Goal: Information Seeking & Learning: Learn about a topic

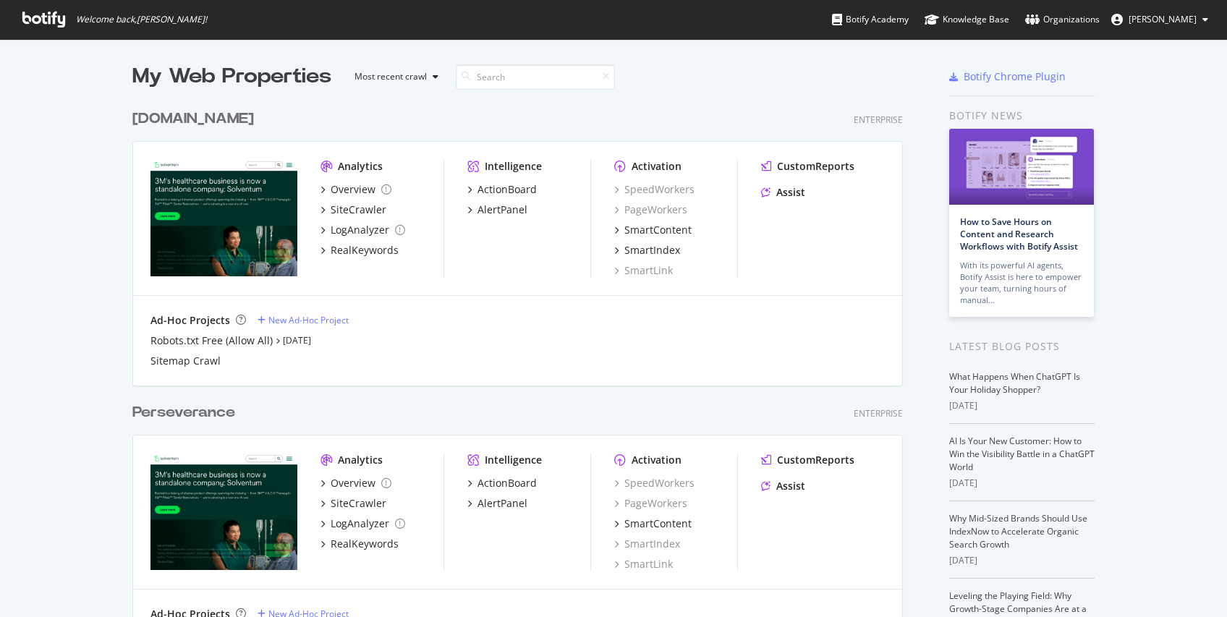
scroll to position [606, 1205]
click at [180, 122] on div "[DOMAIN_NAME]" at bounding box center [193, 118] width 122 height 21
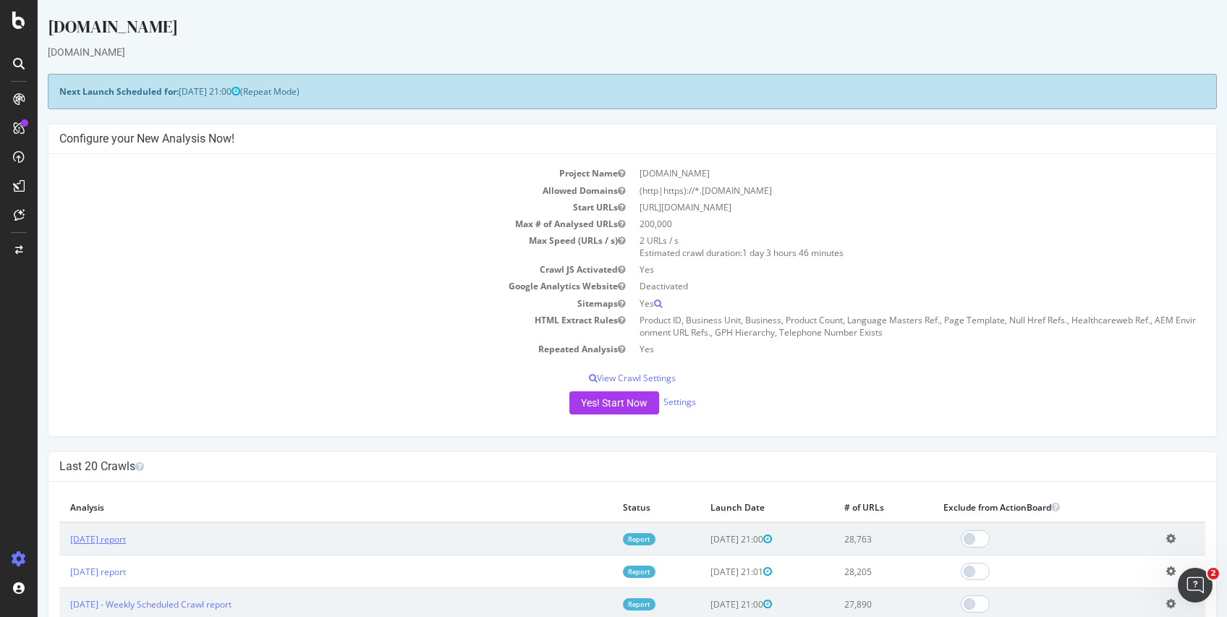
click at [142, 540] on td "[DATE] report" at bounding box center [335, 538] width 553 height 33
click at [126, 540] on link "[DATE] report" at bounding box center [98, 539] width 56 height 12
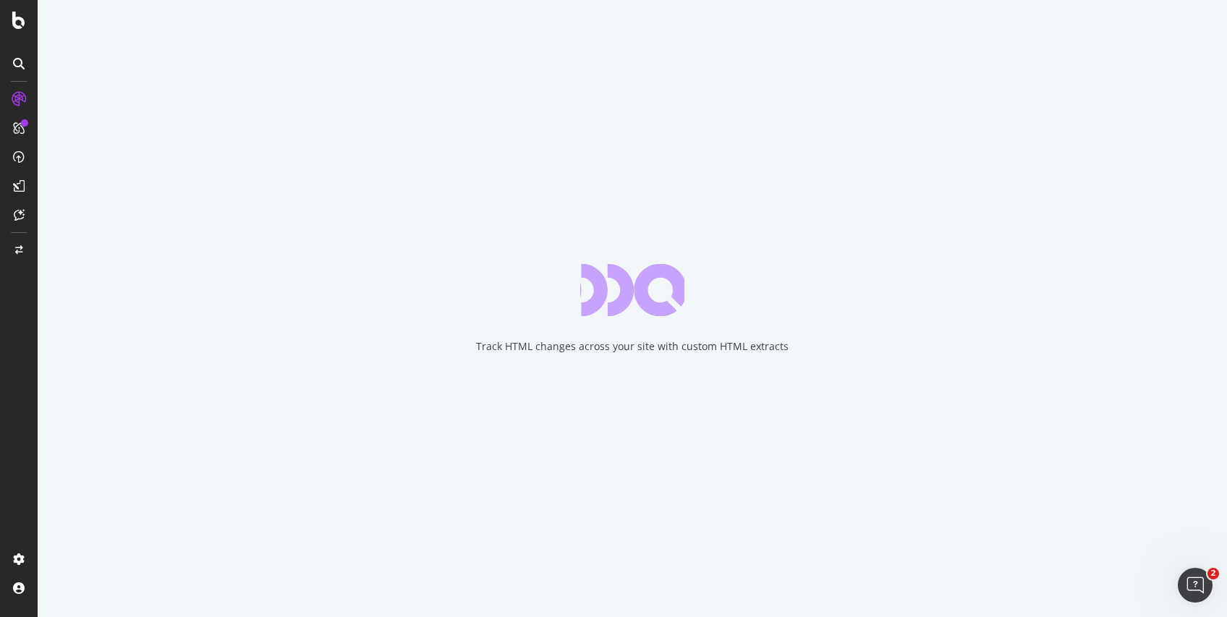
click at [142, 540] on div "Track HTML changes across your site with custom HTML extracts" at bounding box center [632, 308] width 1189 height 617
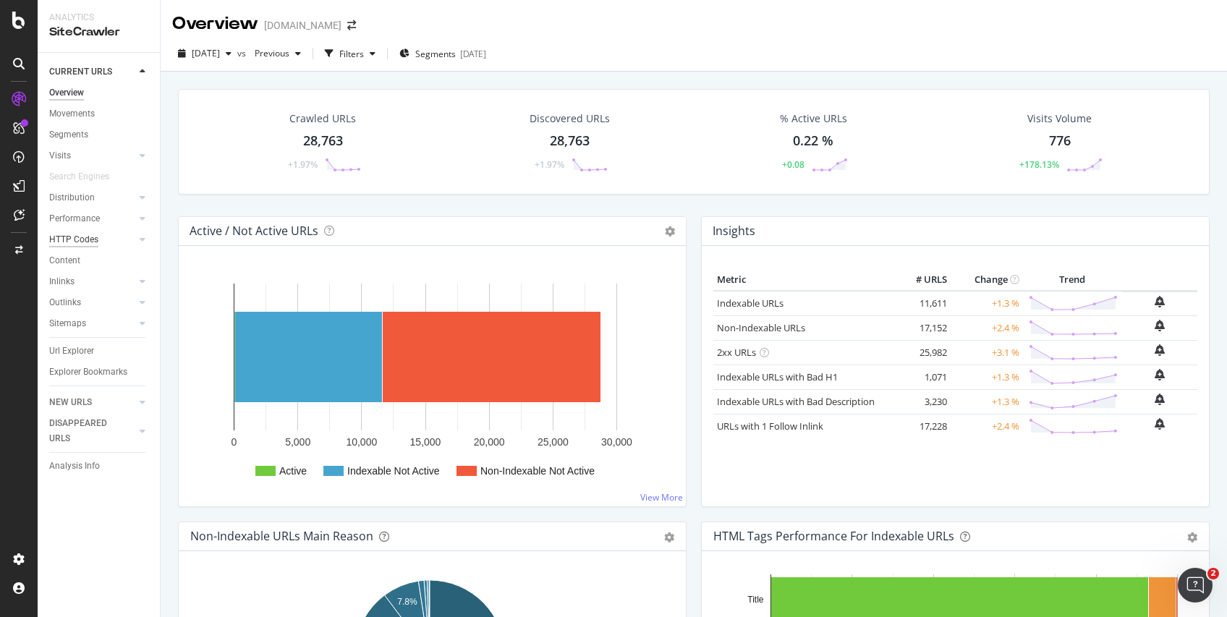
drag, startPoint x: 80, startPoint y: 248, endPoint x: 81, endPoint y: 236, distance: 12.4
click at [81, 236] on div "HTTP Codes" at bounding box center [104, 239] width 111 height 21
click at [81, 236] on div "HTTP Codes" at bounding box center [73, 239] width 49 height 15
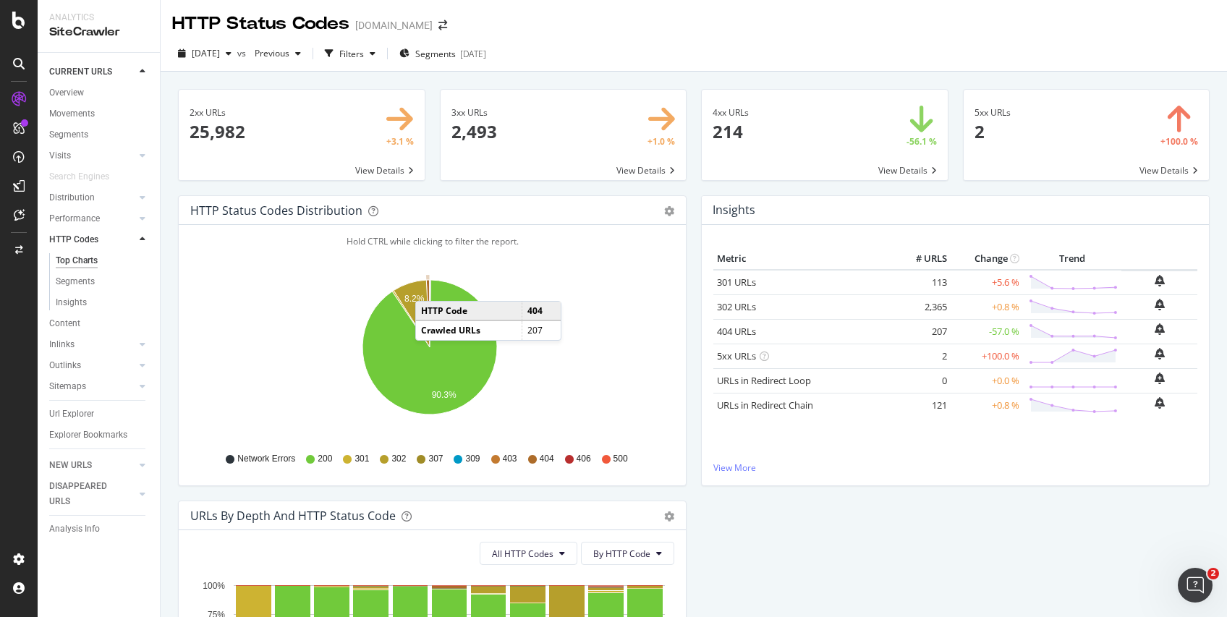
click at [430, 286] on icon "A chart." at bounding box center [428, 313] width 4 height 67
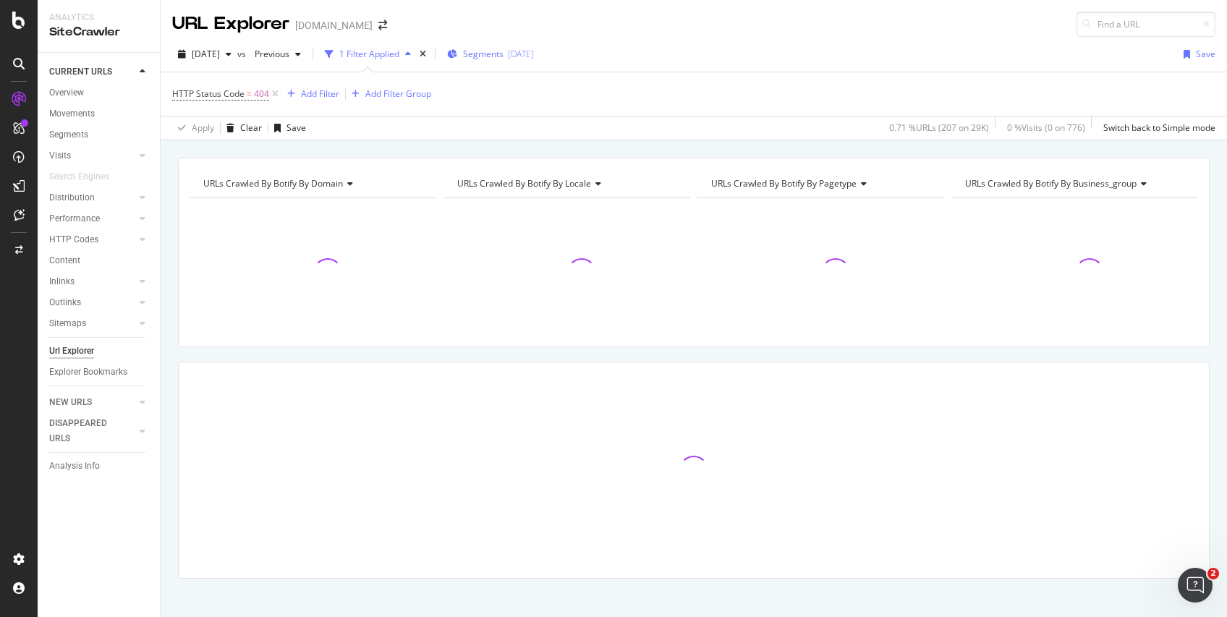
click at [503, 51] on span "Segments" at bounding box center [483, 54] width 41 height 12
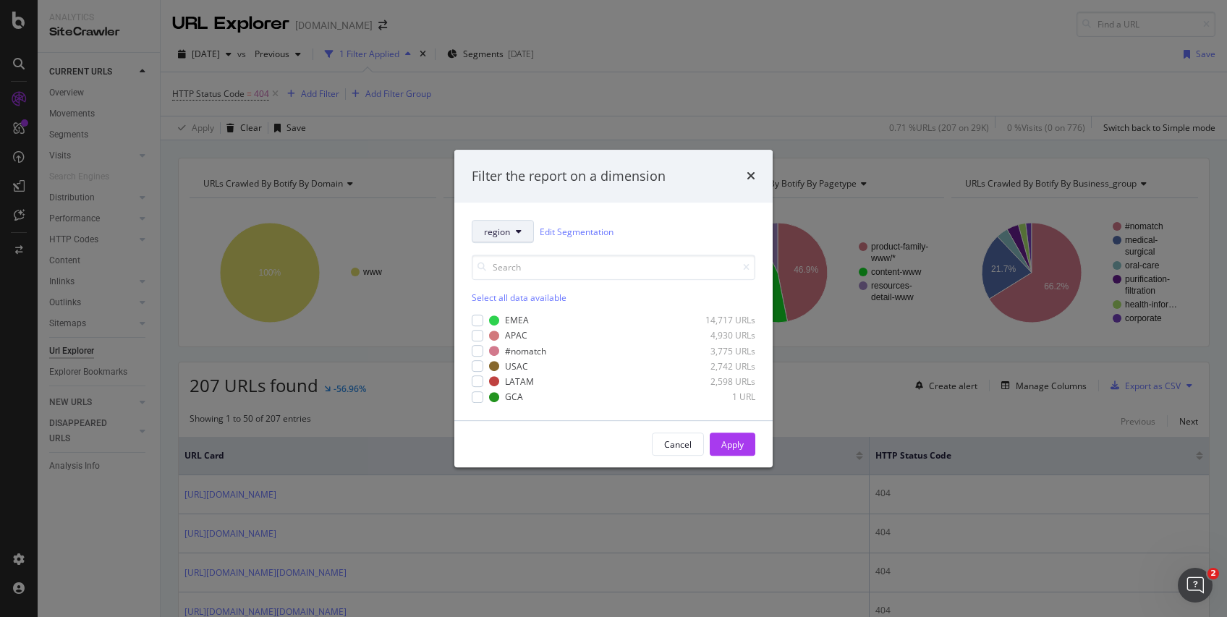
click at [520, 227] on icon "modal" at bounding box center [519, 231] width 6 height 9
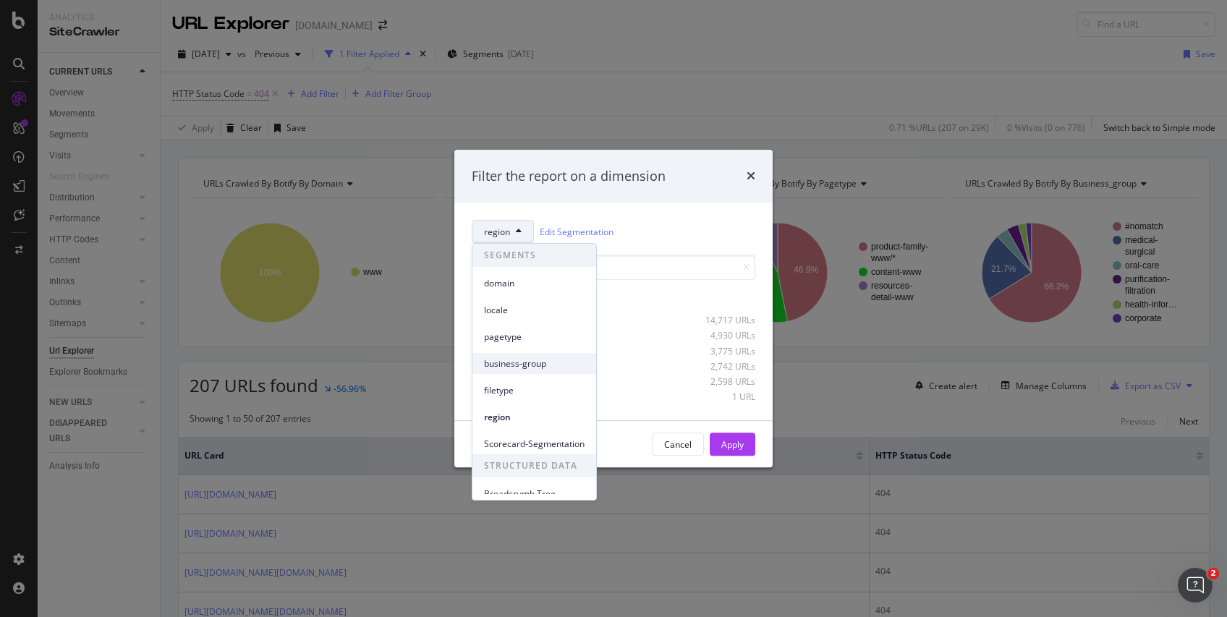
click at [514, 363] on span "business-group" at bounding box center [534, 363] width 101 height 13
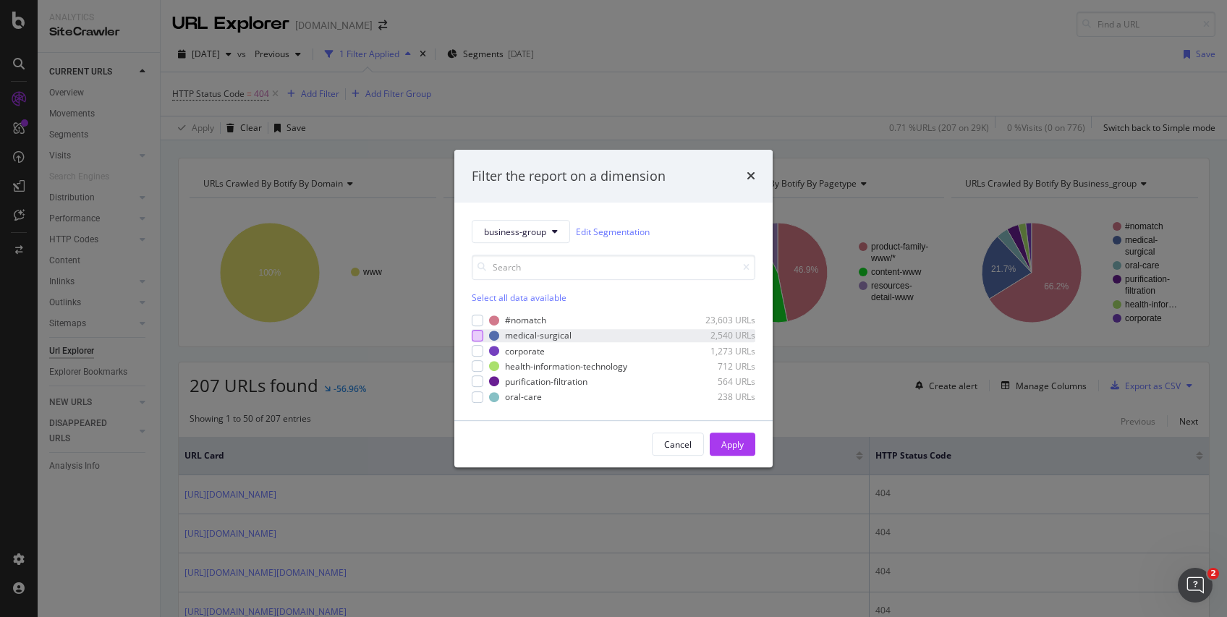
click at [476, 332] on div "modal" at bounding box center [478, 336] width 12 height 12
click at [731, 446] on div "Apply" at bounding box center [732, 444] width 22 height 12
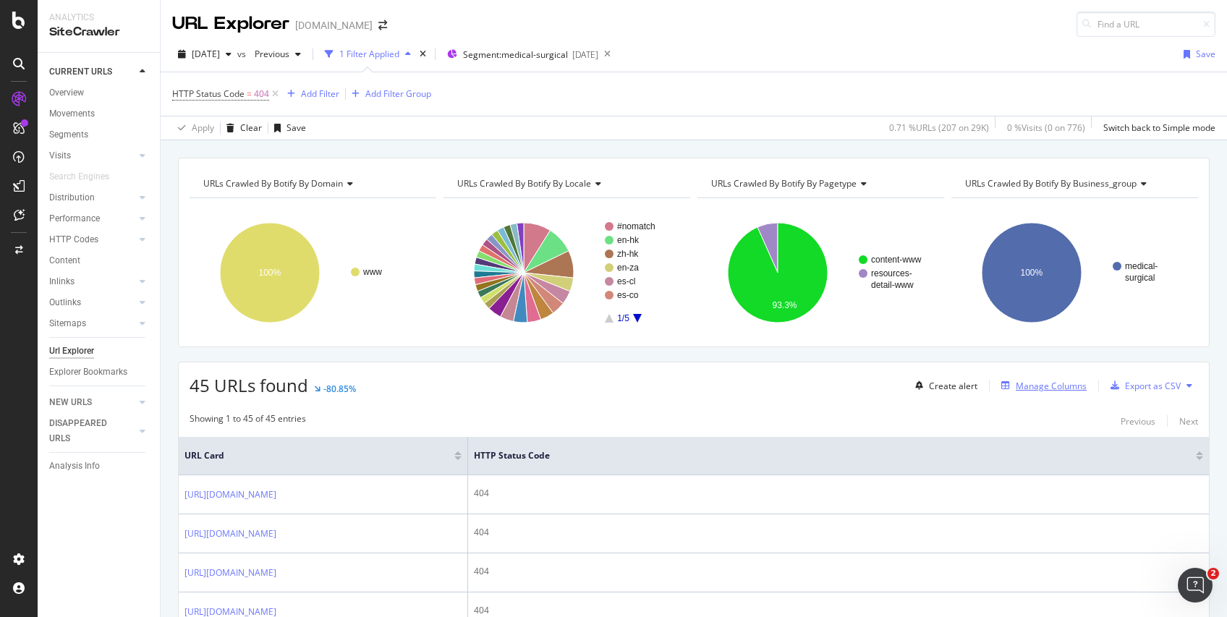
click at [1026, 391] on div "Manage Columns" at bounding box center [1050, 386] width 71 height 12
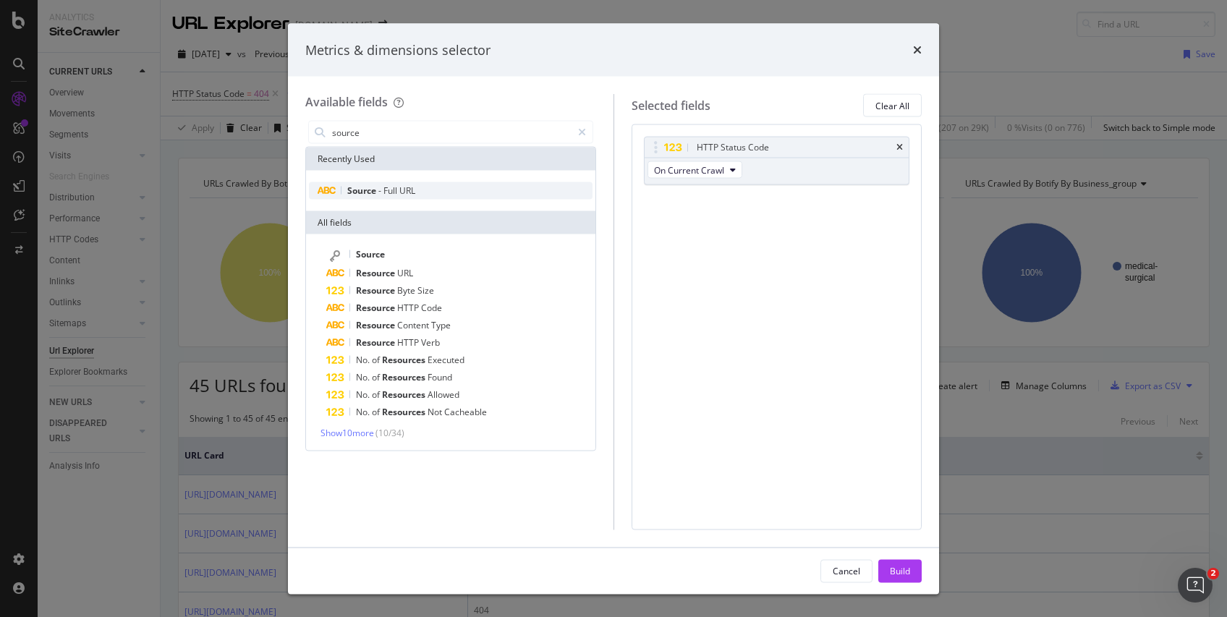
click at [439, 193] on div "Source - Full URL" at bounding box center [451, 190] width 284 height 17
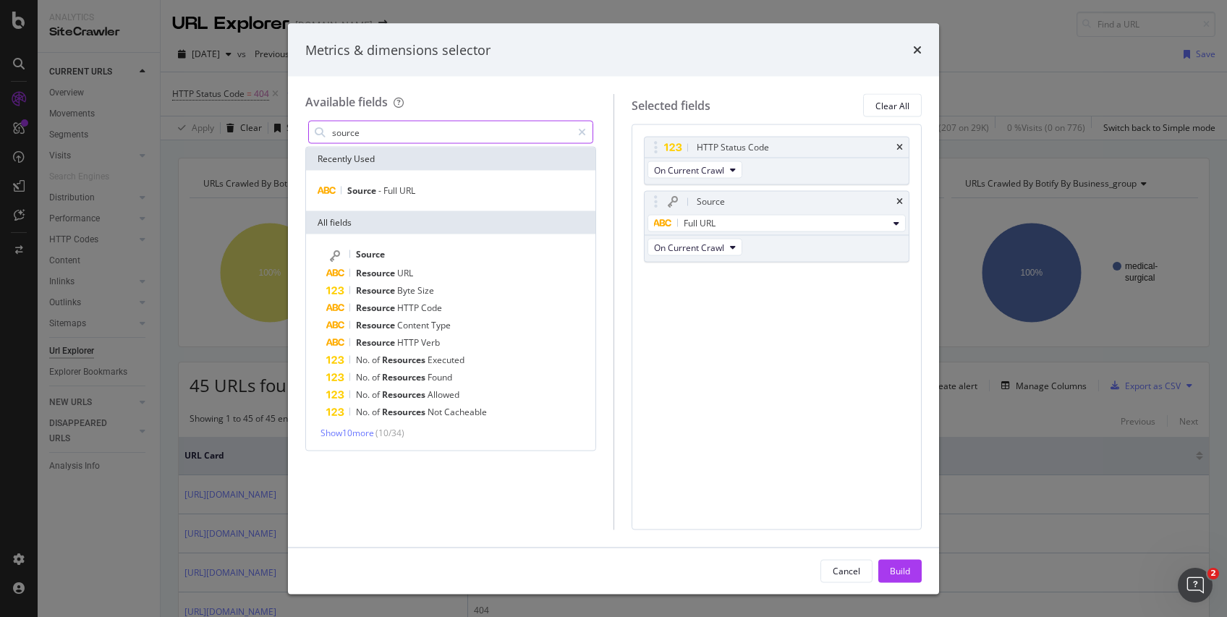
click at [376, 132] on input "source" at bounding box center [451, 133] width 241 height 22
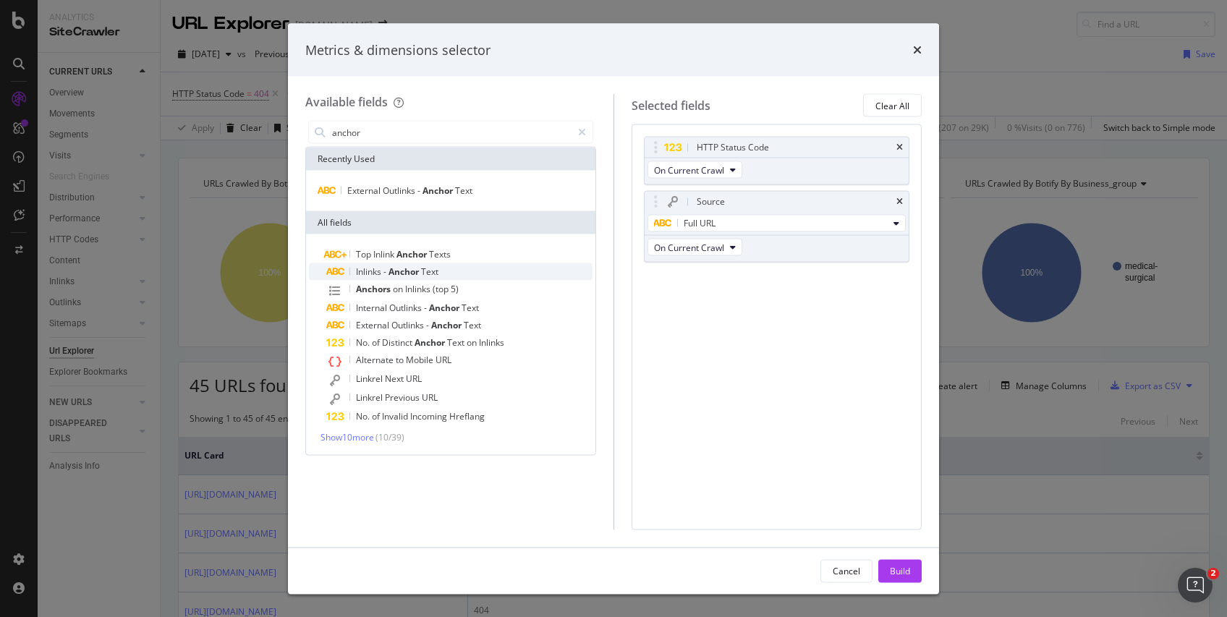
click at [410, 271] on span "Anchor" at bounding box center [404, 271] width 33 height 12
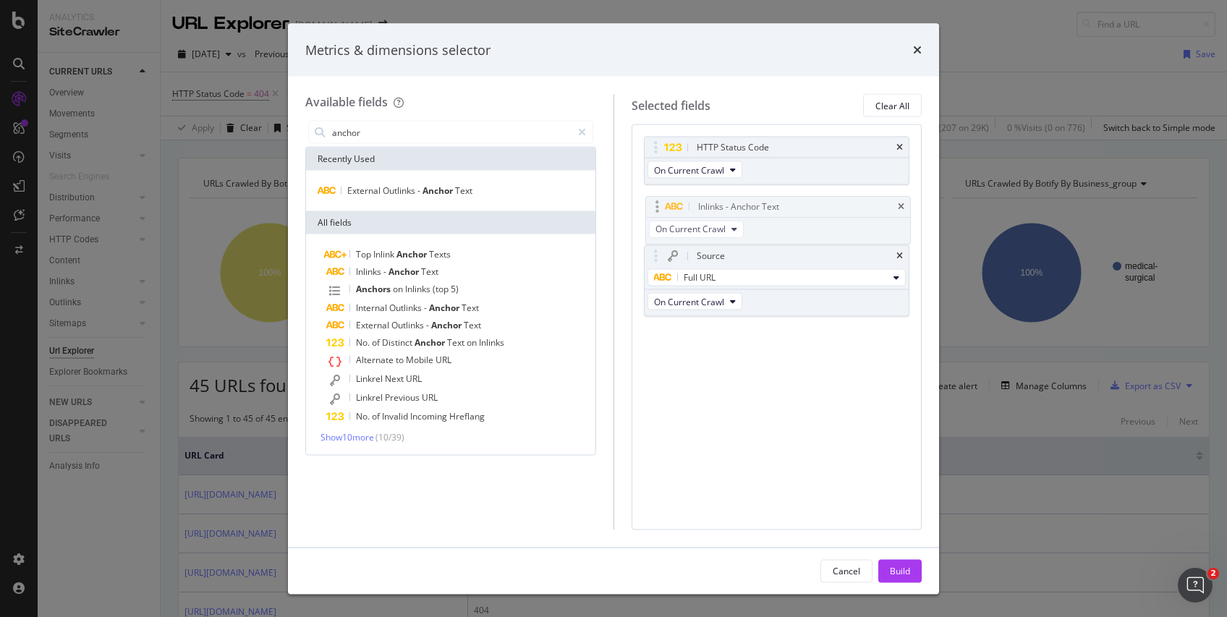
drag, startPoint x: 654, startPoint y: 278, endPoint x: 655, endPoint y: 206, distance: 72.3
click at [655, 206] on body "Analytics SiteCrawler CURRENT URLS Overview Movements Segments Visits Analysis …" at bounding box center [613, 308] width 1227 height 617
click at [363, 128] on input "anchor" at bounding box center [451, 133] width 241 height 22
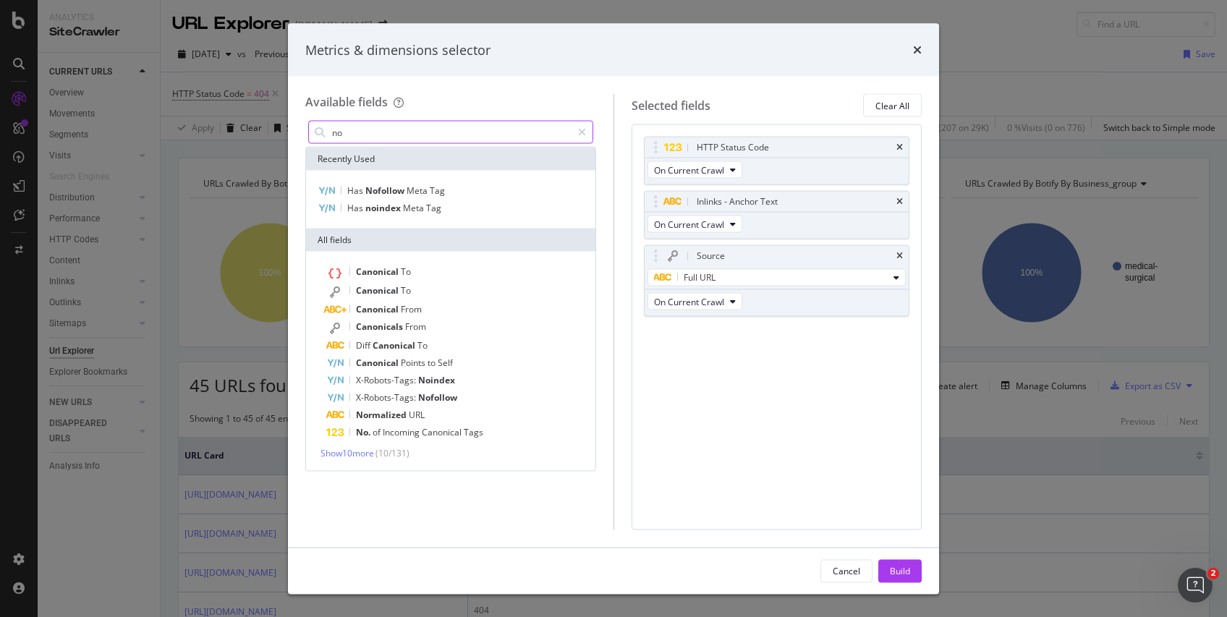
type input "n"
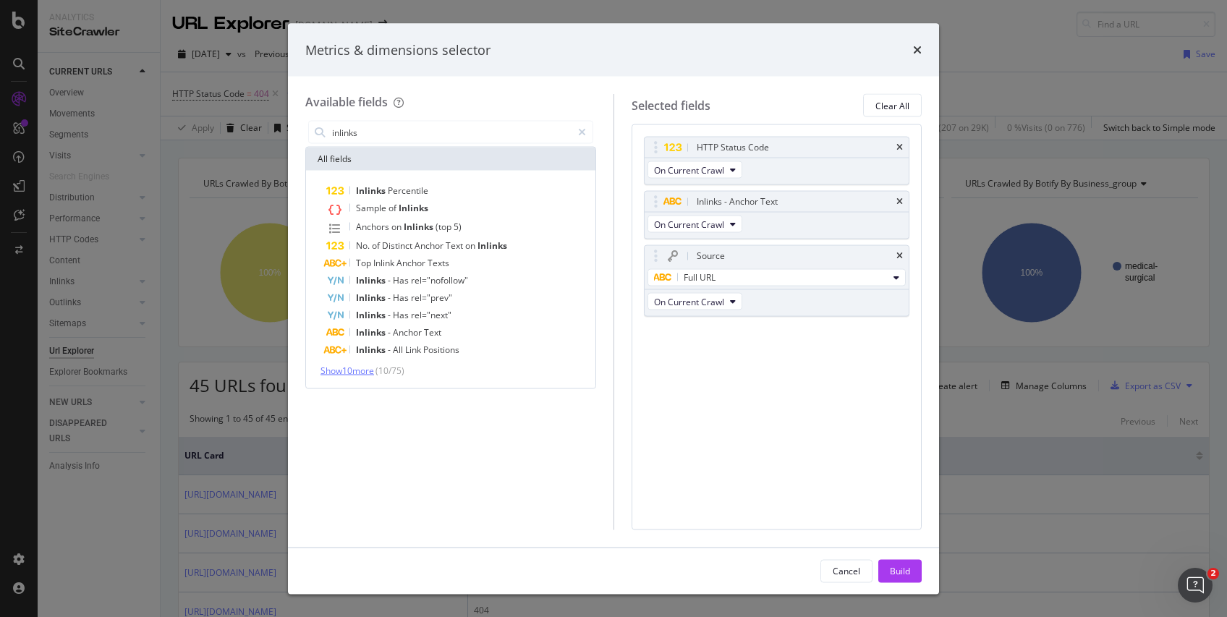
click at [366, 372] on span "Show 10 more" at bounding box center [347, 371] width 54 height 12
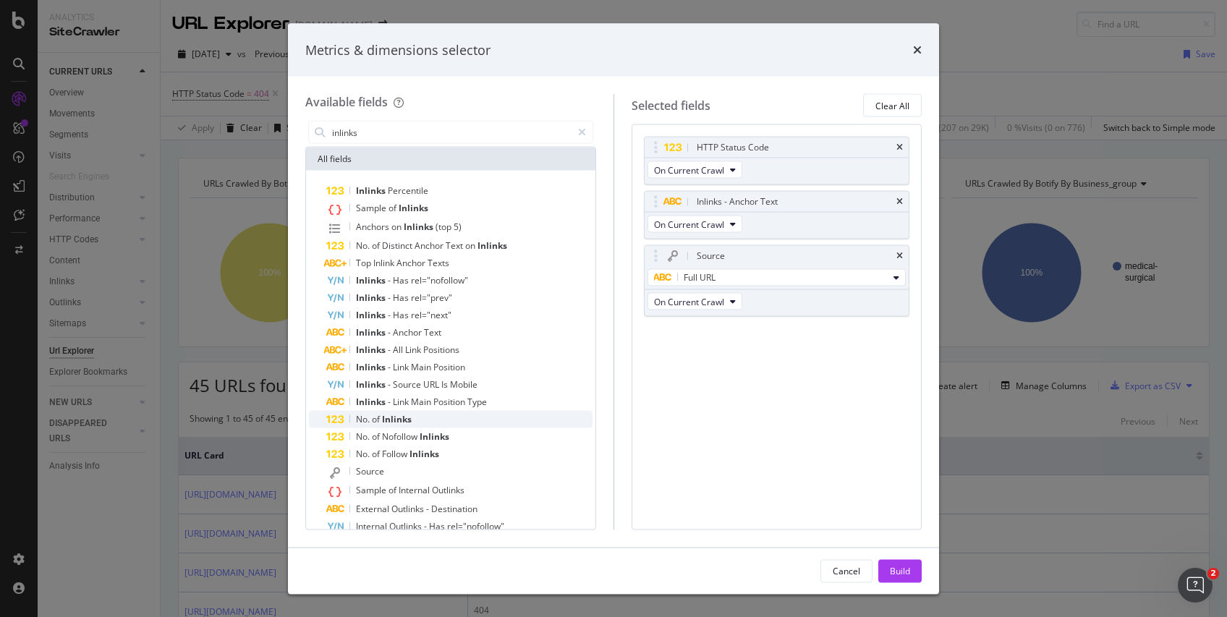
click at [377, 415] on span "of" at bounding box center [377, 419] width 10 height 12
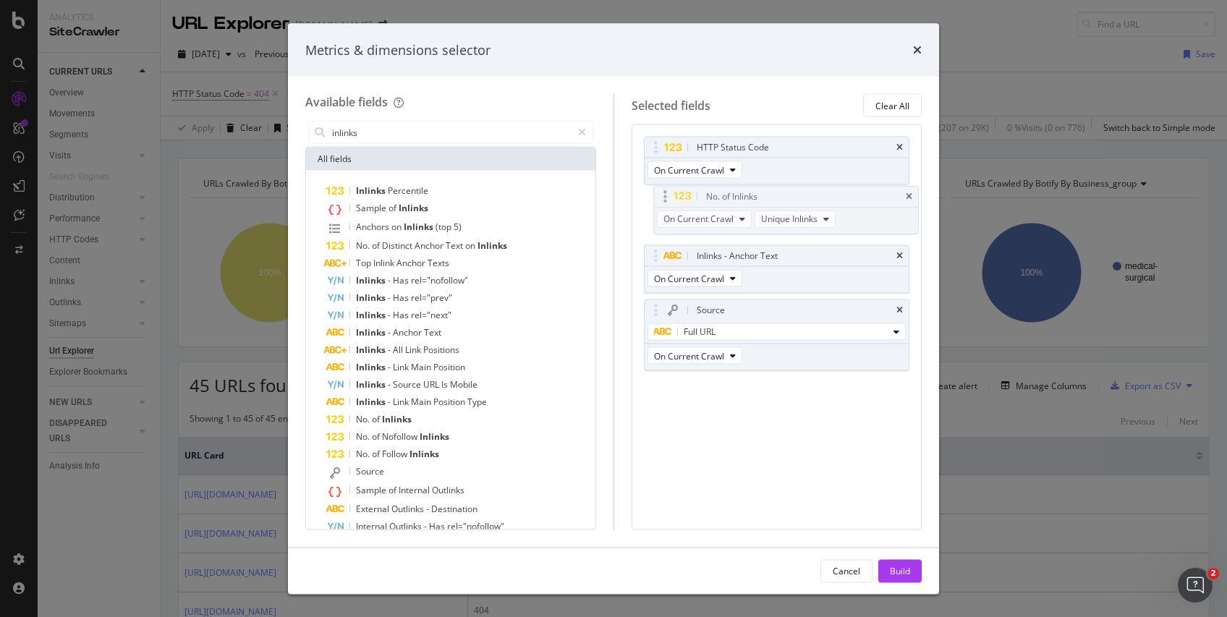
drag, startPoint x: 655, startPoint y: 328, endPoint x: 664, endPoint y: 192, distance: 137.0
click at [664, 192] on body "Analytics SiteCrawler CURRENT URLS Overview Movements Segments Visits Analysis …" at bounding box center [613, 308] width 1227 height 617
click at [362, 121] on div "inlinks" at bounding box center [450, 132] width 285 height 23
click at [368, 135] on input "inlinks" at bounding box center [451, 133] width 241 height 22
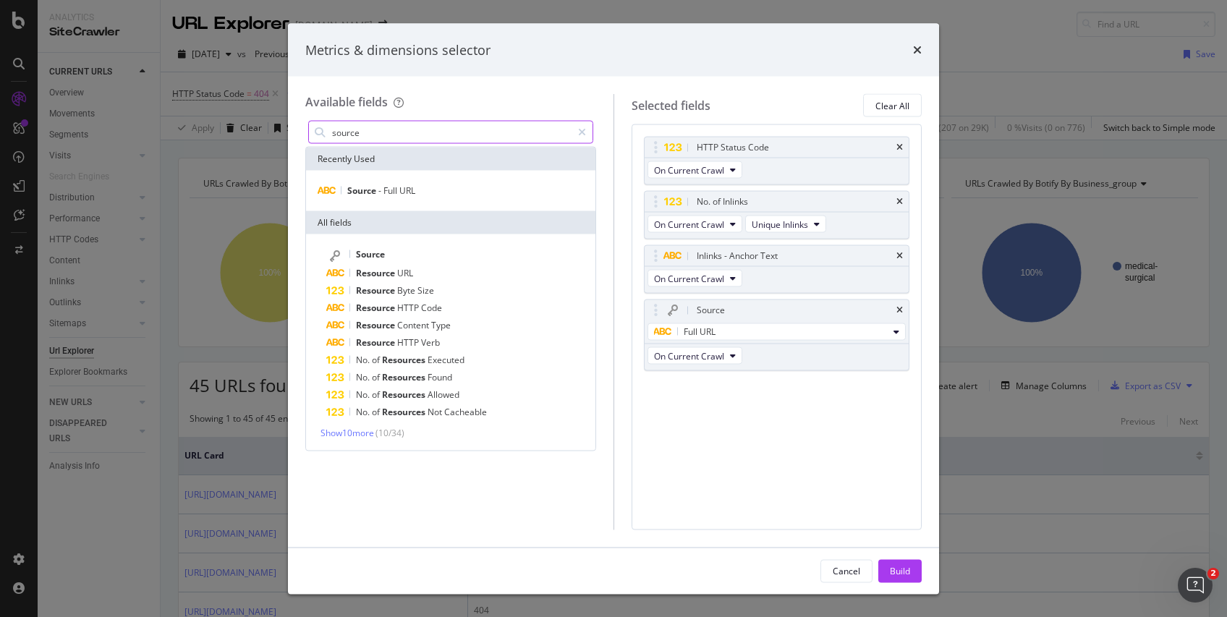
type input "source"
drag, startPoint x: 385, startPoint y: 180, endPoint x: 388, endPoint y: 189, distance: 9.6
click at [388, 189] on div "Source - Full URL" at bounding box center [450, 191] width 289 height 41
click at [388, 189] on span "Full" at bounding box center [391, 190] width 16 height 12
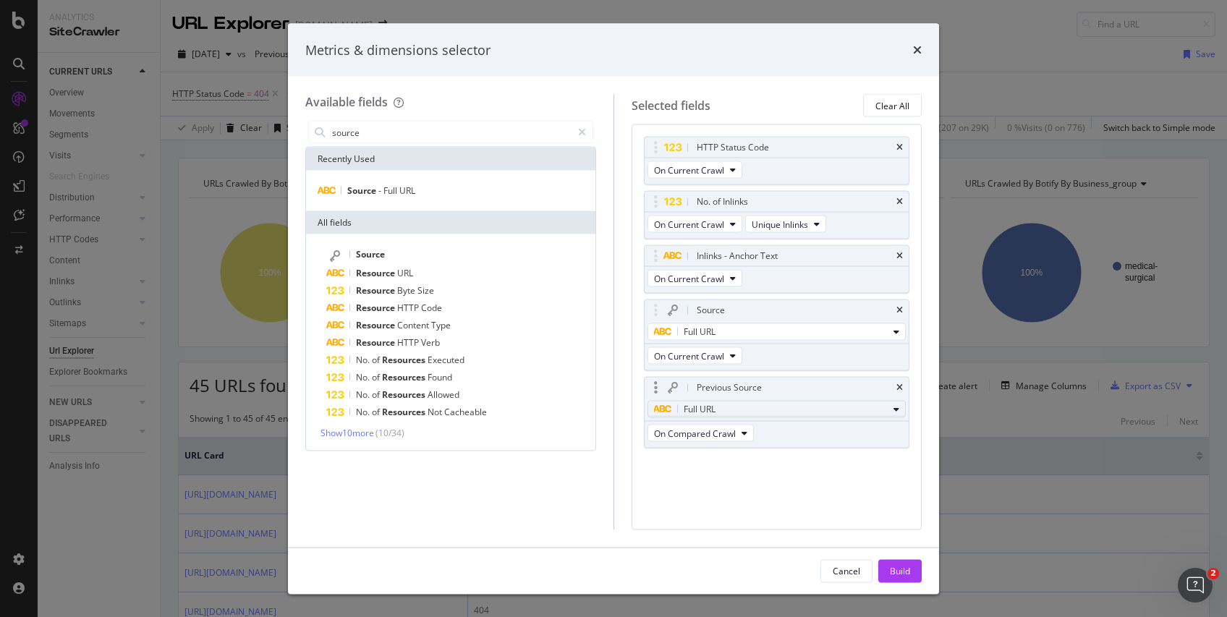
click at [743, 408] on div "Full URL" at bounding box center [771, 409] width 234 height 17
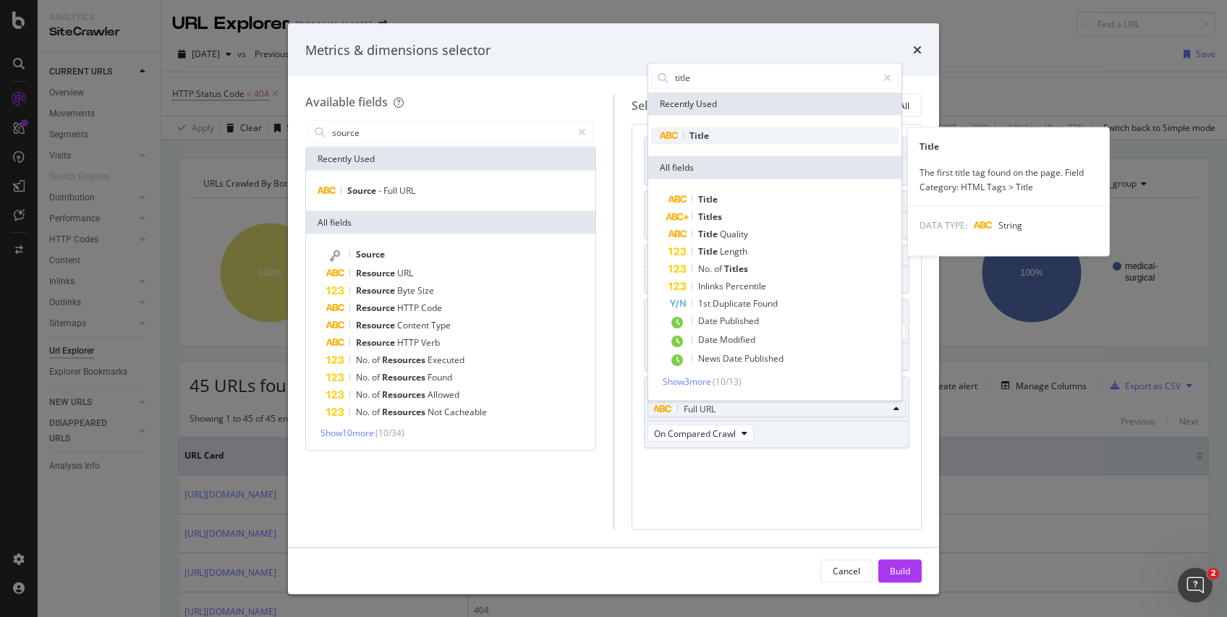
type input "title"
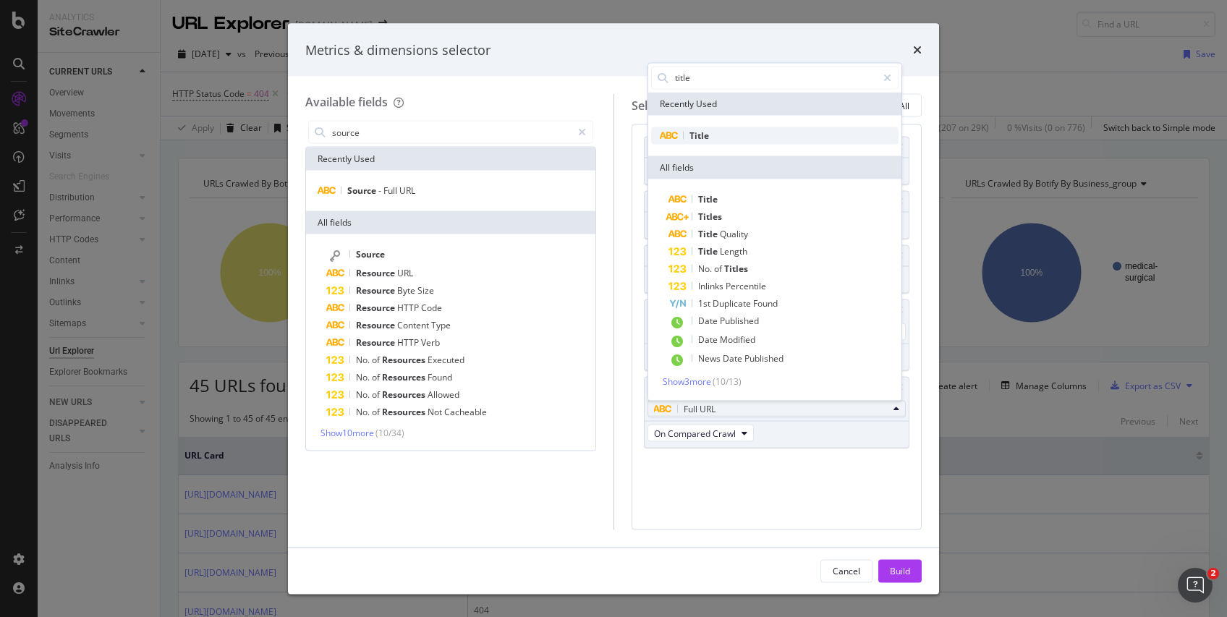
click at [700, 136] on span "Title" at bounding box center [699, 135] width 20 height 12
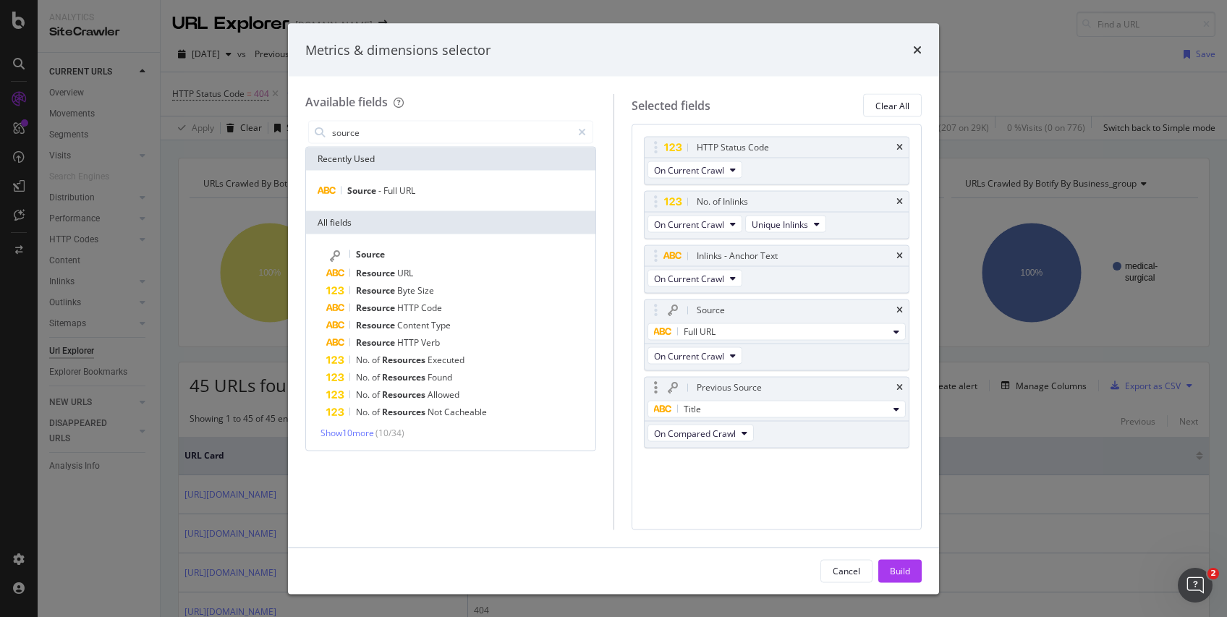
click at [700, 387] on div "Previous Source" at bounding box center [728, 387] width 65 height 14
click at [408, 256] on div "Source" at bounding box center [459, 255] width 266 height 19
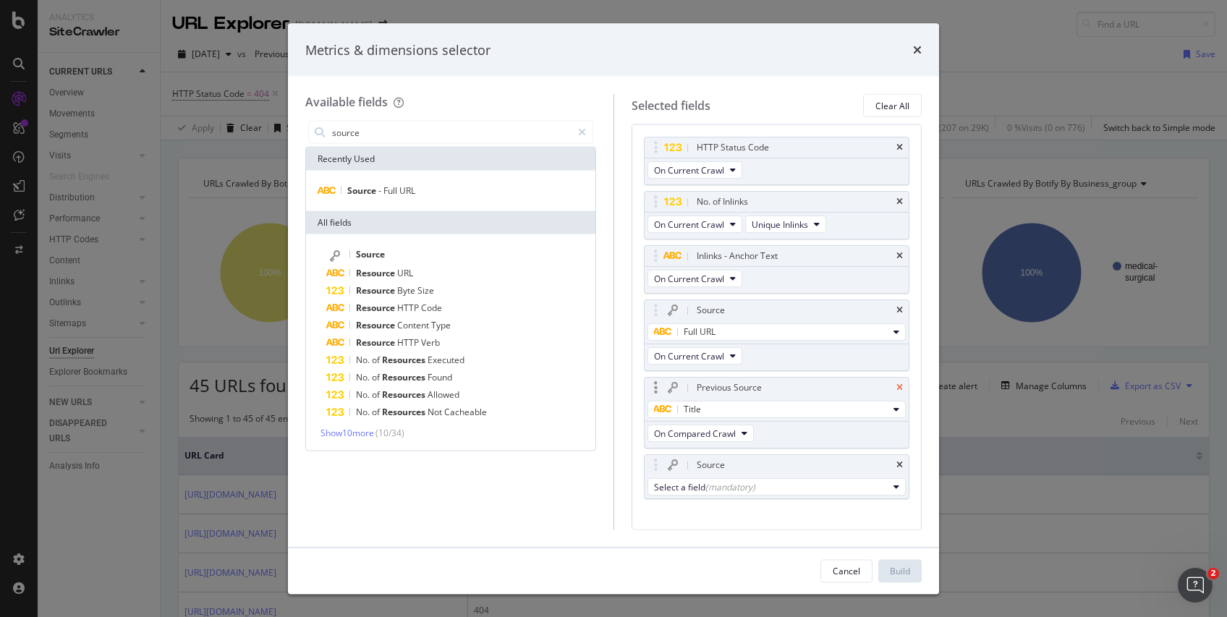
click at [896, 386] on icon "times" at bounding box center [899, 387] width 7 height 9
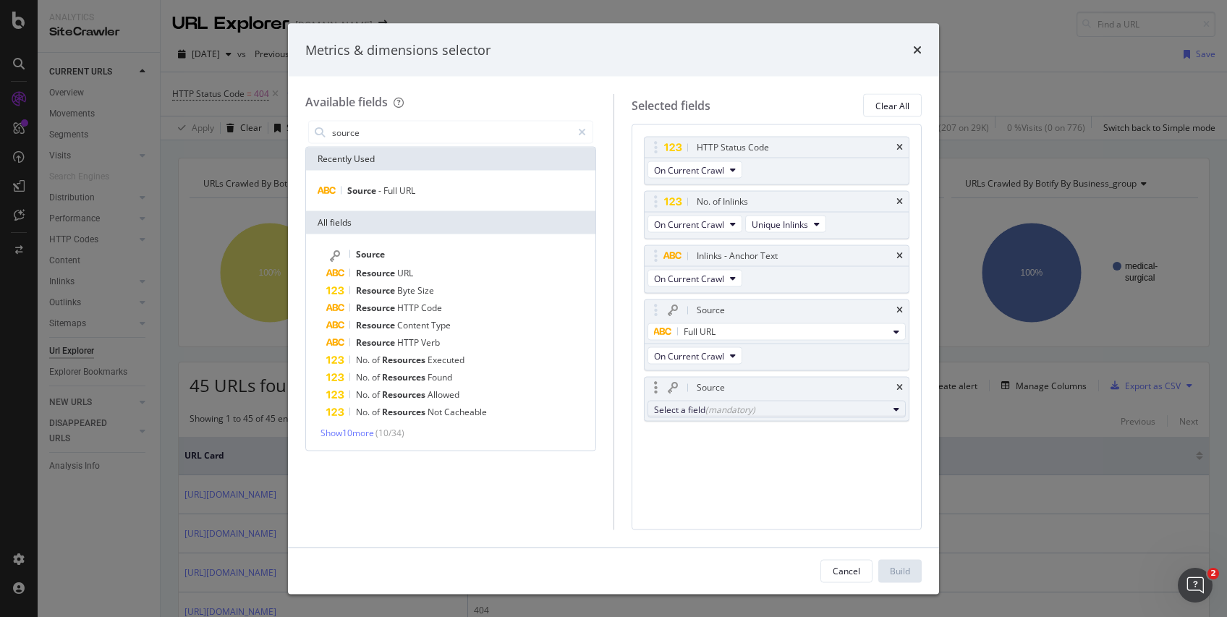
click at [770, 412] on div "Select a field (mandatory)" at bounding box center [771, 409] width 234 height 12
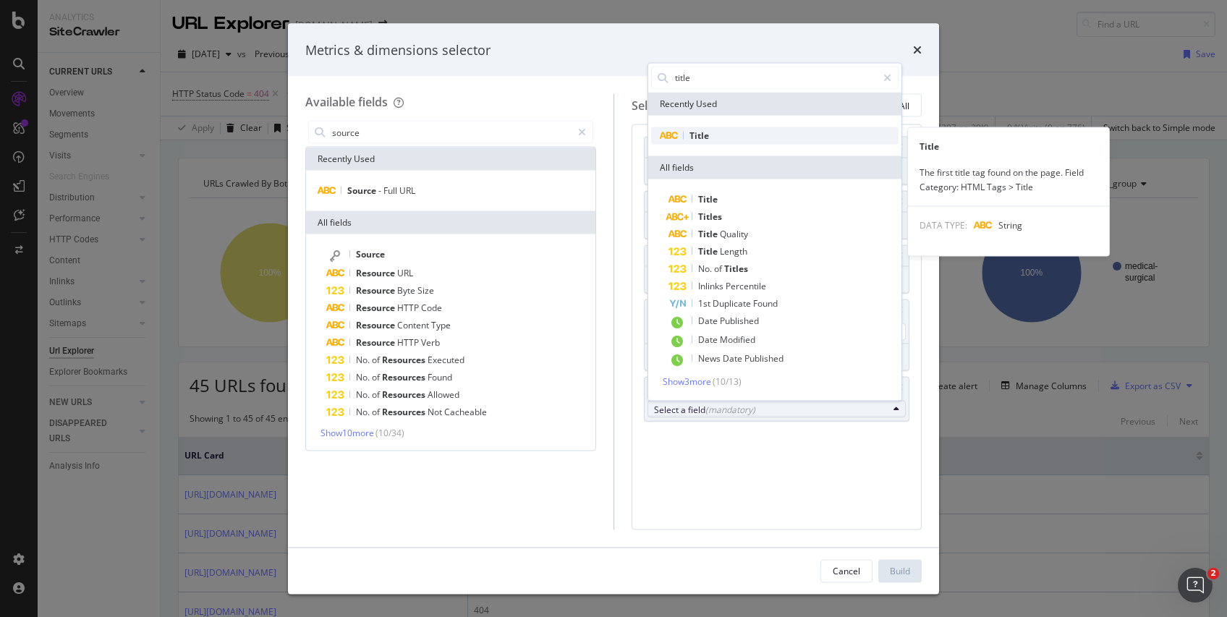
type input "title"
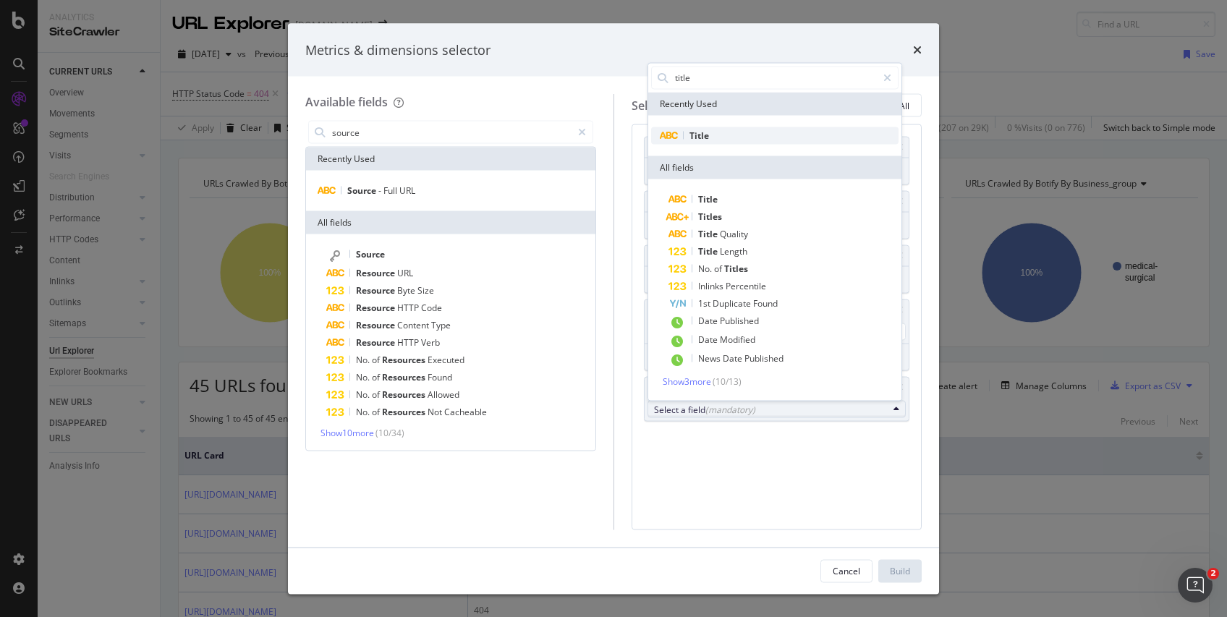
click at [703, 143] on div "Title" at bounding box center [680, 135] width 58 height 17
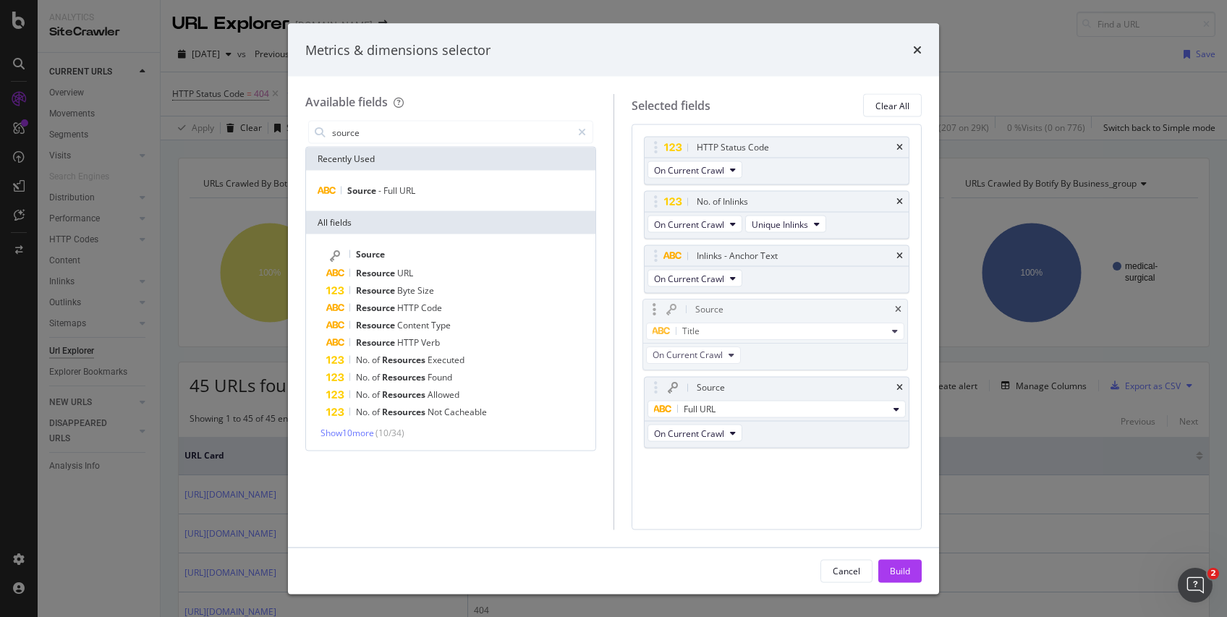
drag, startPoint x: 654, startPoint y: 391, endPoint x: 653, endPoint y: 310, distance: 81.0
click at [653, 310] on body "Analytics SiteCrawler CURRENT URLS Overview Movements Segments Visits Analysis …" at bounding box center [613, 308] width 1227 height 617
click at [350, 131] on input "source" at bounding box center [451, 133] width 241 height 22
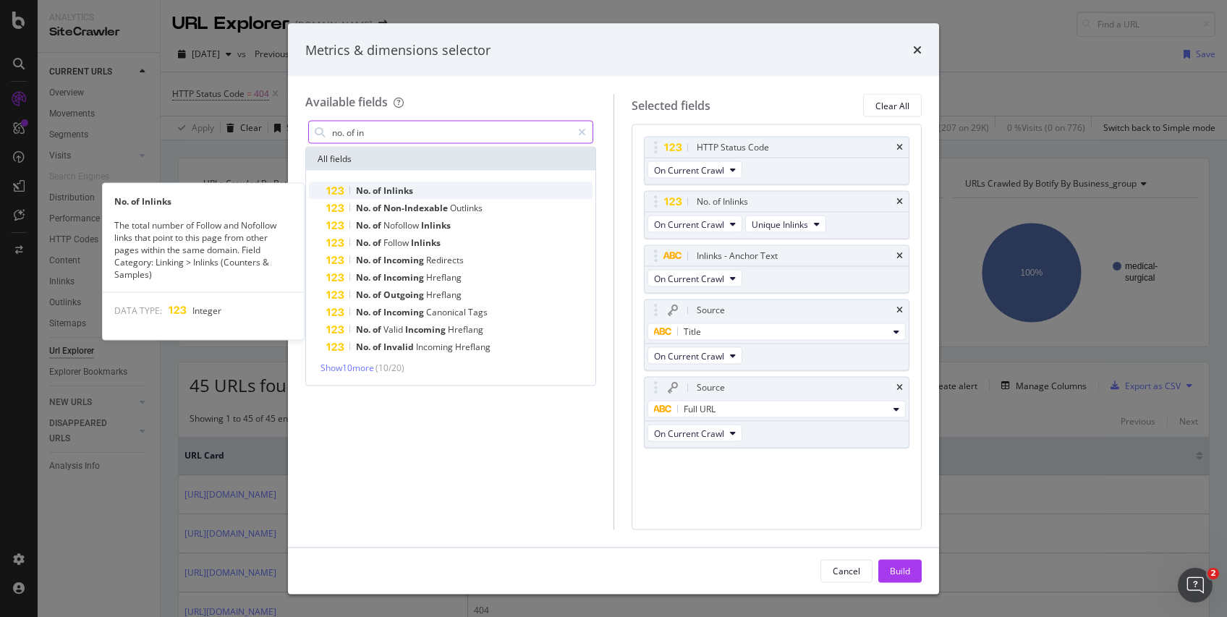
type input "no. of in"
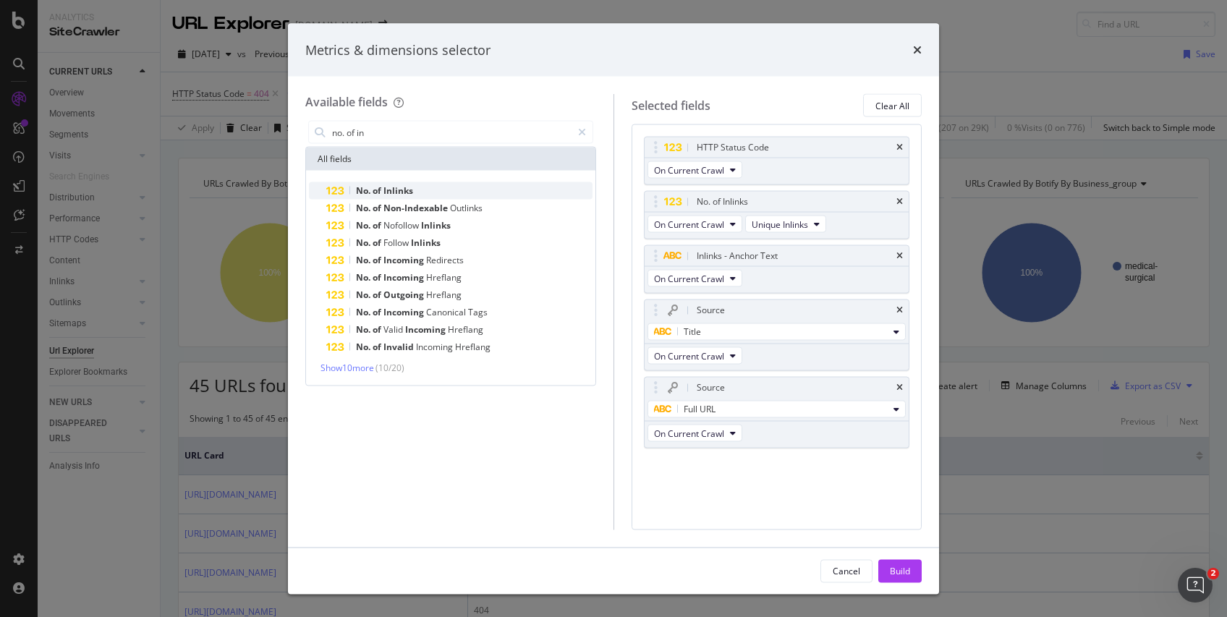
click at [382, 195] on span "of" at bounding box center [377, 190] width 11 height 12
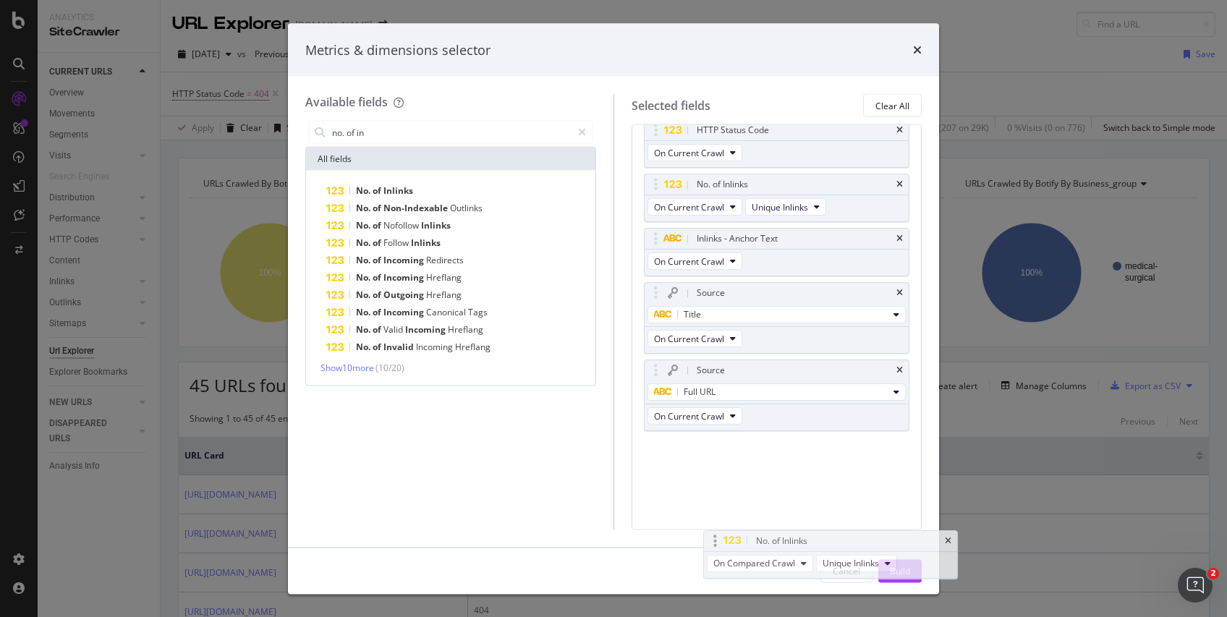
scroll to position [22, 0]
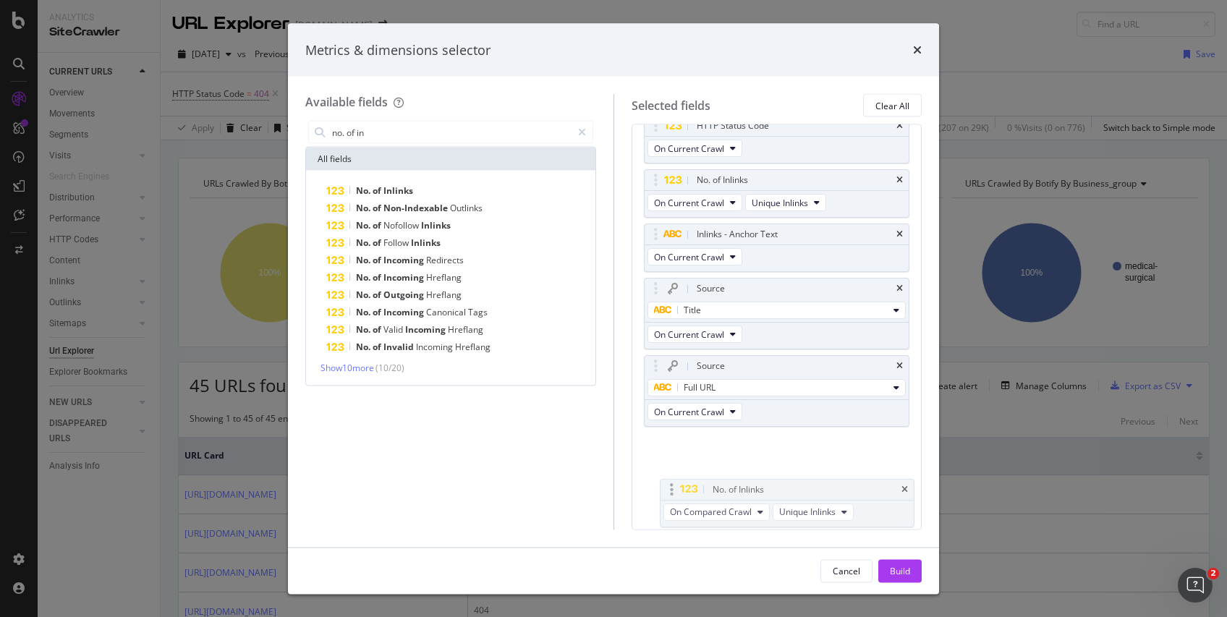
drag, startPoint x: 655, startPoint y: 464, endPoint x: 666, endPoint y: 464, distance: 11.6
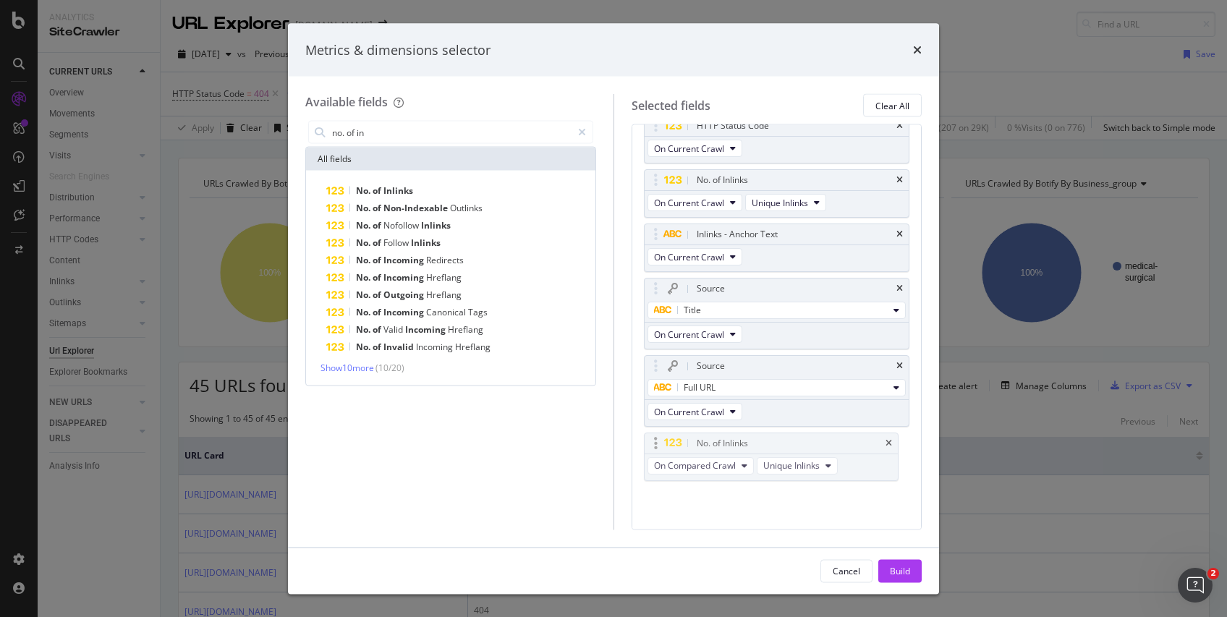
click at [666, 464] on body "Analytics SiteCrawler CURRENT URLS Overview Movements Segments Visits Analysis …" at bounding box center [613, 308] width 1227 height 617
click at [896, 440] on icon "times" at bounding box center [899, 443] width 7 height 9
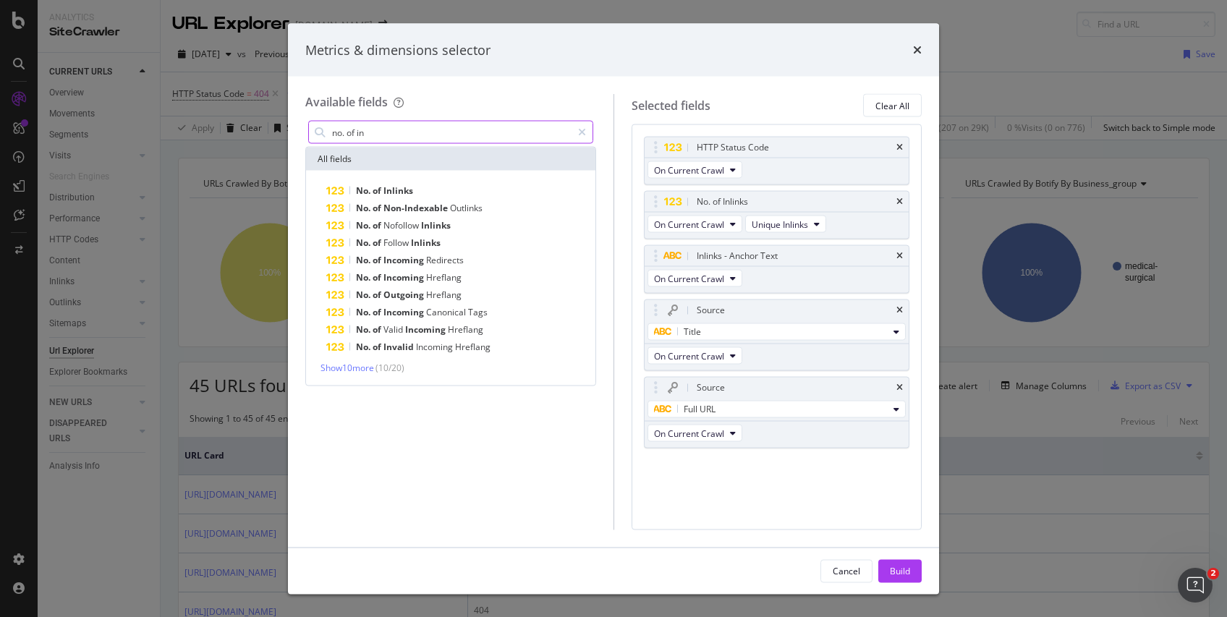
click at [422, 135] on input "no. of in" at bounding box center [451, 133] width 241 height 22
click at [903, 563] on div "Cancel Build" at bounding box center [613, 570] width 651 height 46
click at [903, 563] on div "Build" at bounding box center [900, 571] width 20 height 22
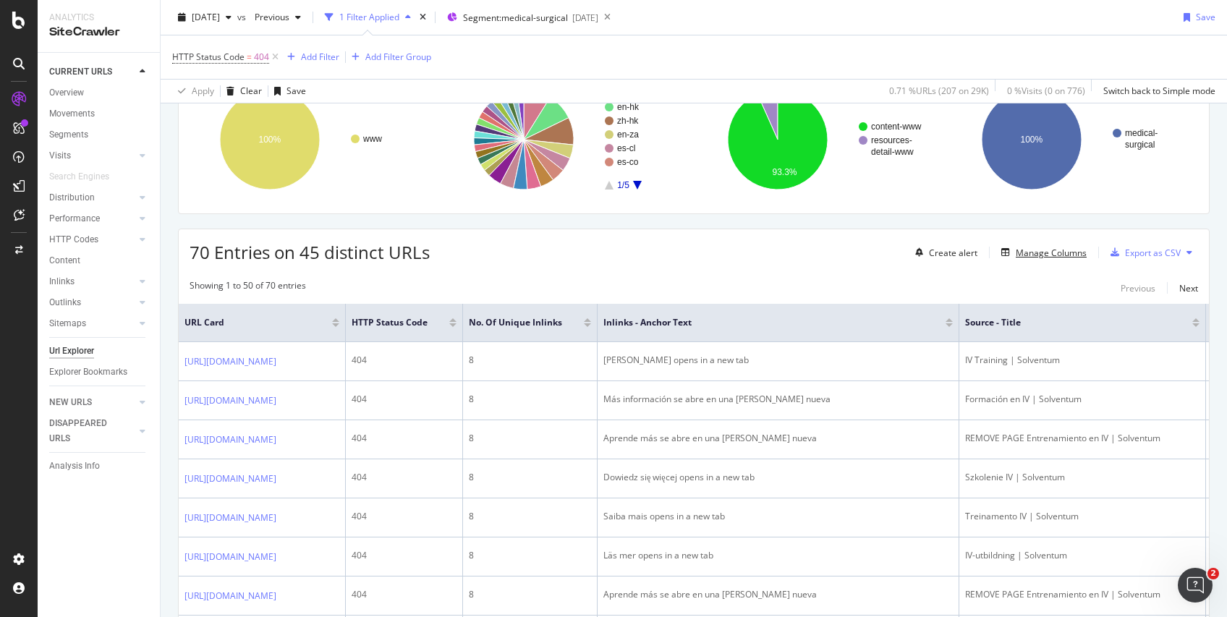
scroll to position [102, 0]
